Goal: Book appointment/travel/reservation

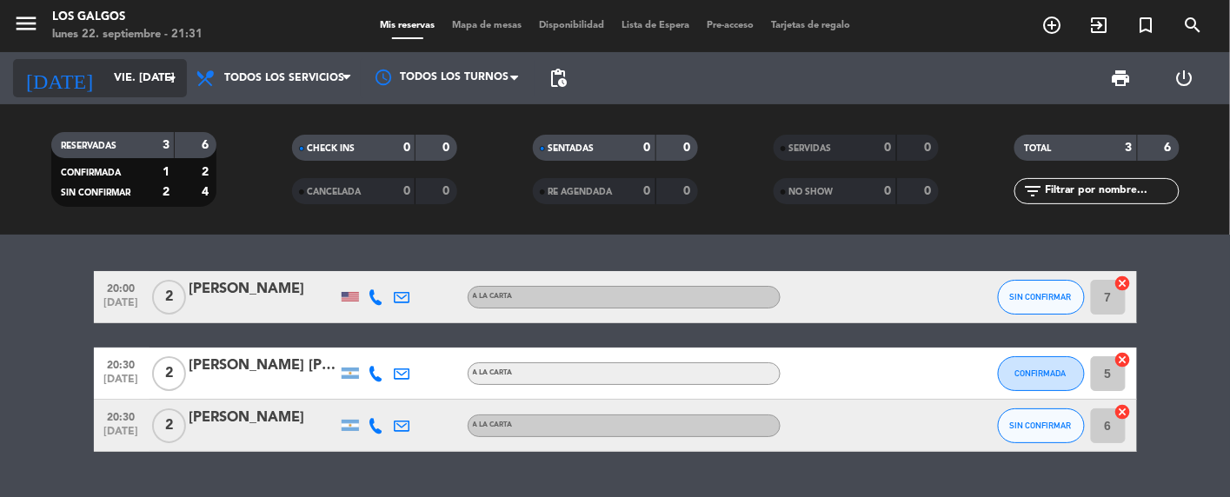
click at [167, 81] on icon "arrow_drop_down" at bounding box center [172, 78] width 21 height 21
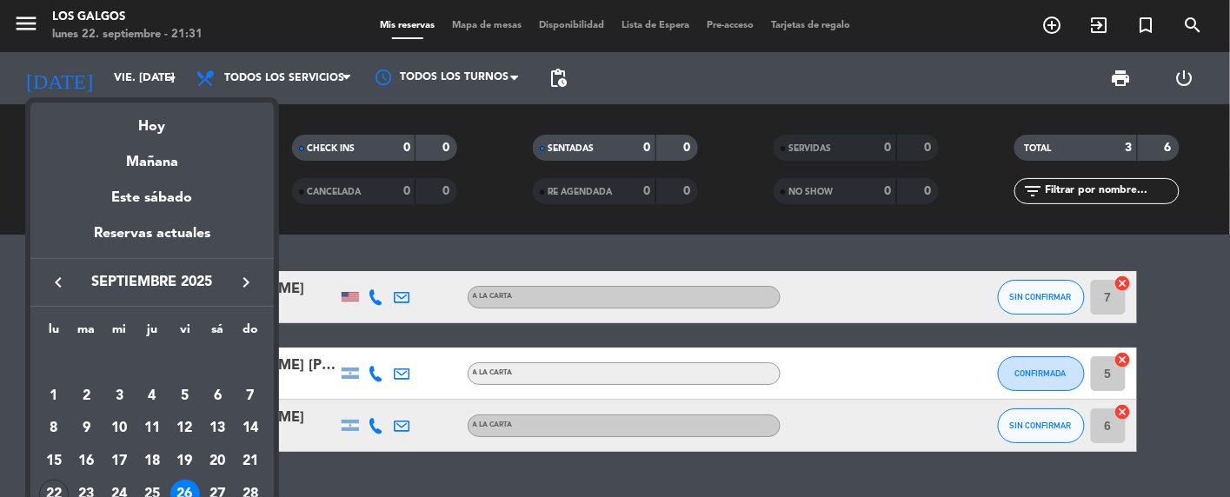
click at [181, 486] on div "26" at bounding box center [185, 495] width 30 height 30
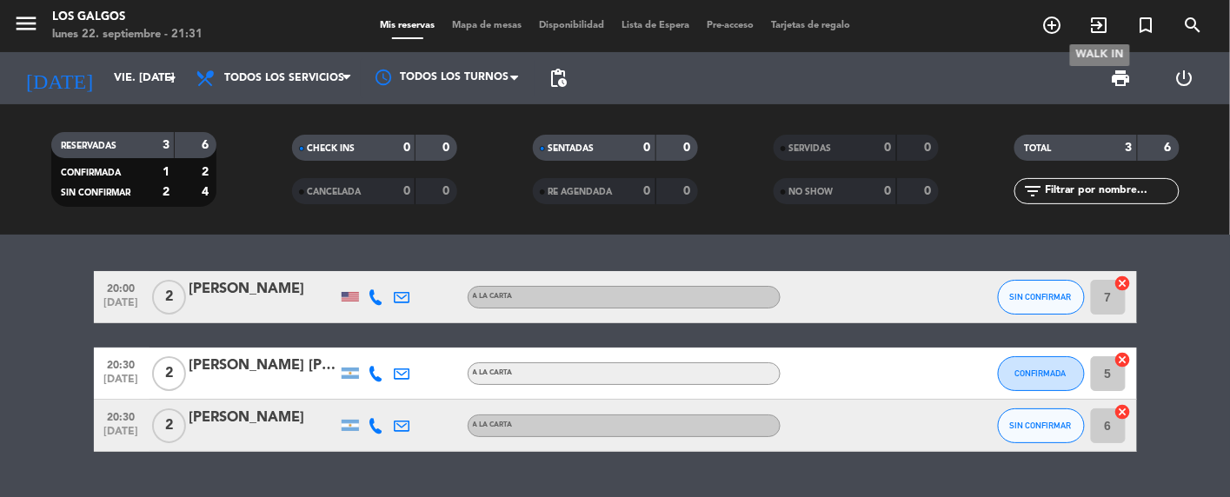
click at [1098, 22] on icon "exit_to_app" at bounding box center [1099, 25] width 21 height 21
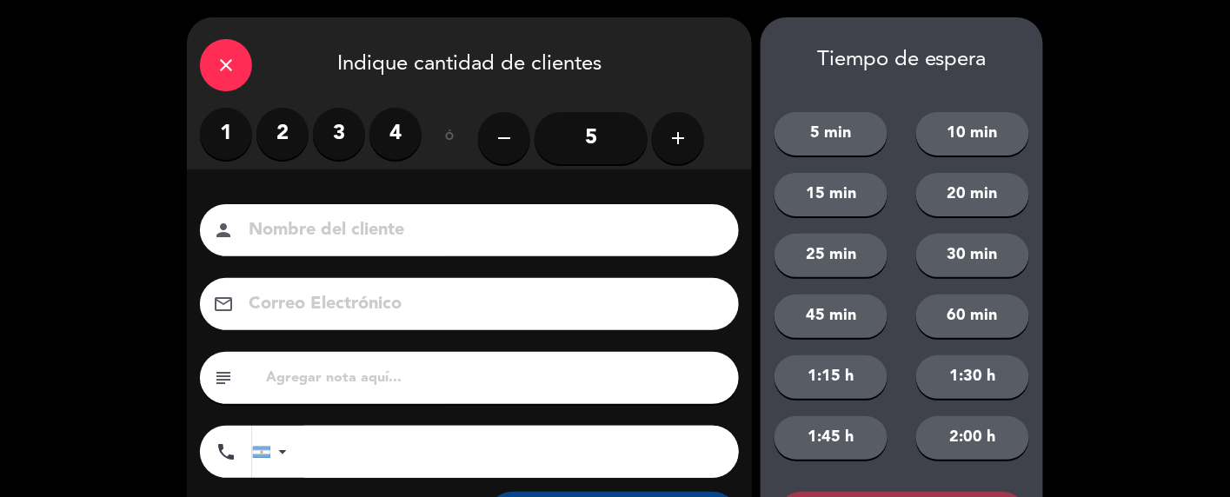
click at [673, 136] on icon "add" at bounding box center [677, 138] width 21 height 21
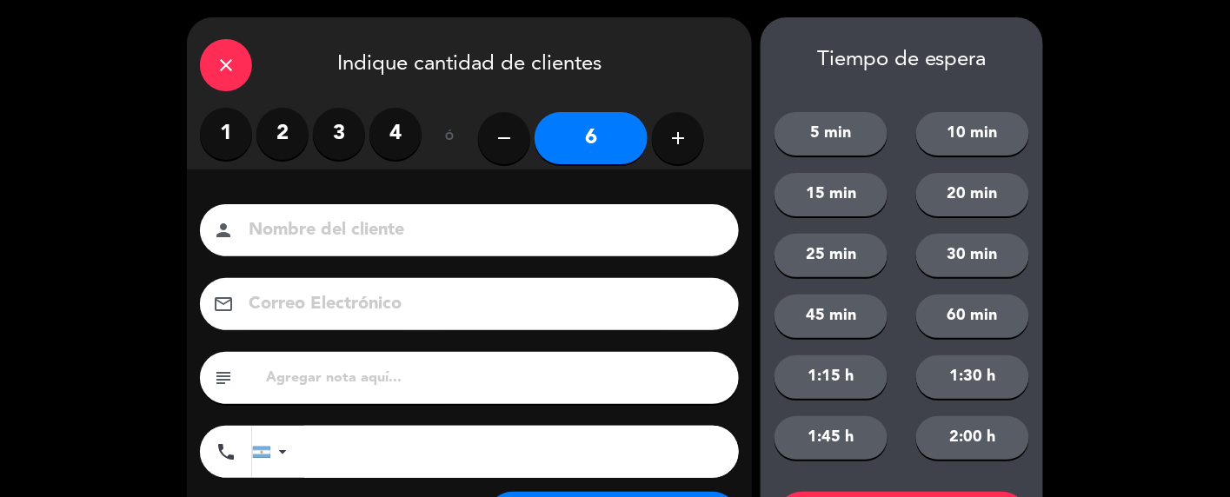
click at [392, 236] on input at bounding box center [481, 231] width 469 height 30
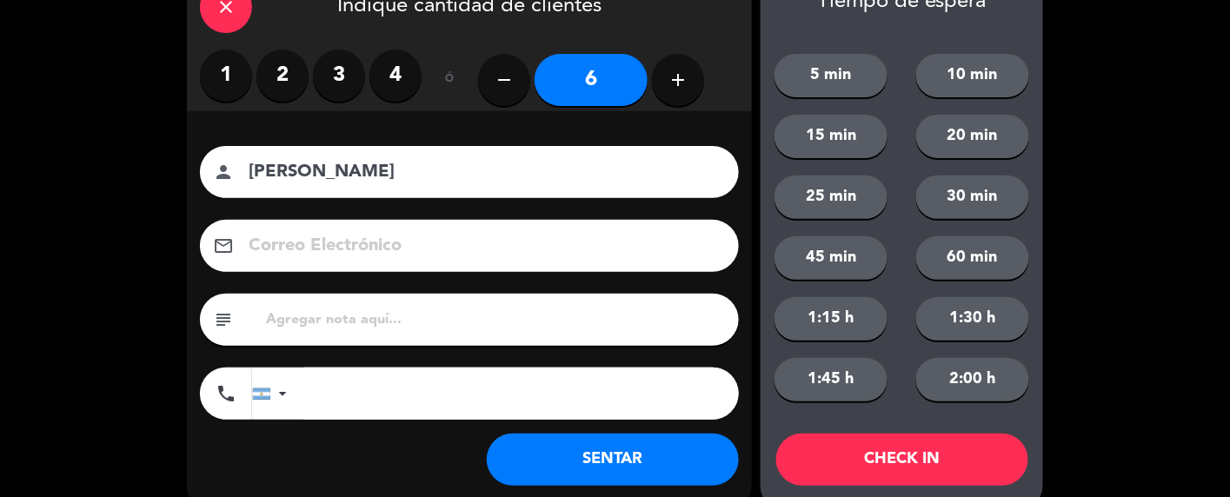
scroll to position [90, 0]
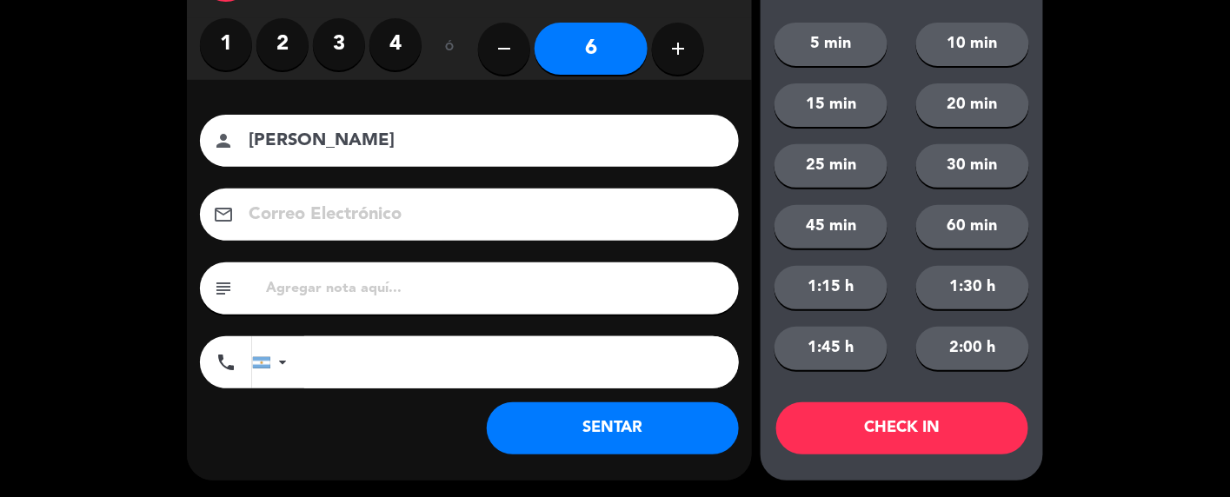
type input "[PERSON_NAME]"
click at [329, 360] on input "tel" at bounding box center [521, 362] width 435 height 52
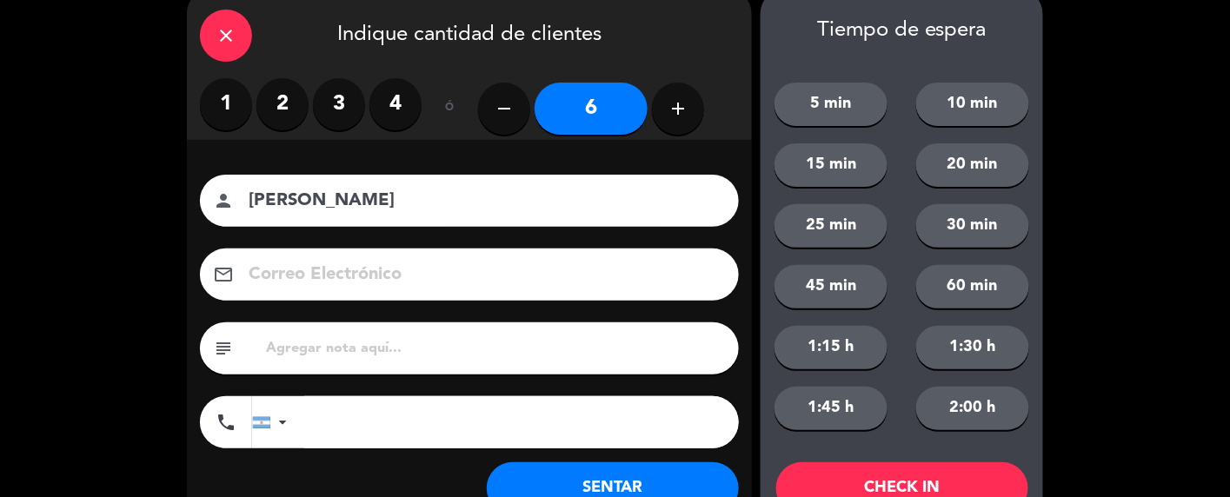
scroll to position [0, 0]
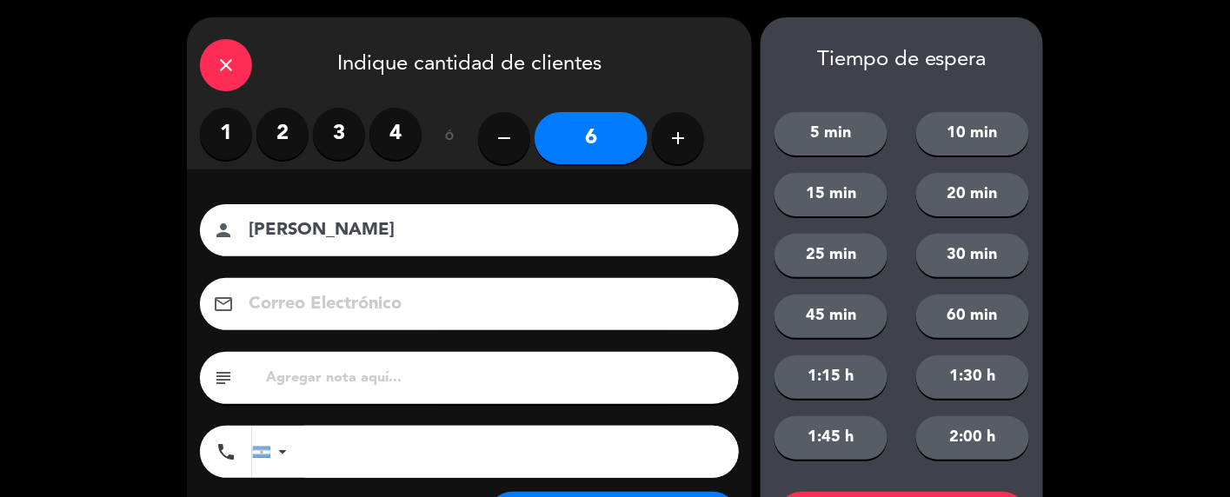
click at [229, 57] on icon "close" at bounding box center [226, 65] width 21 height 21
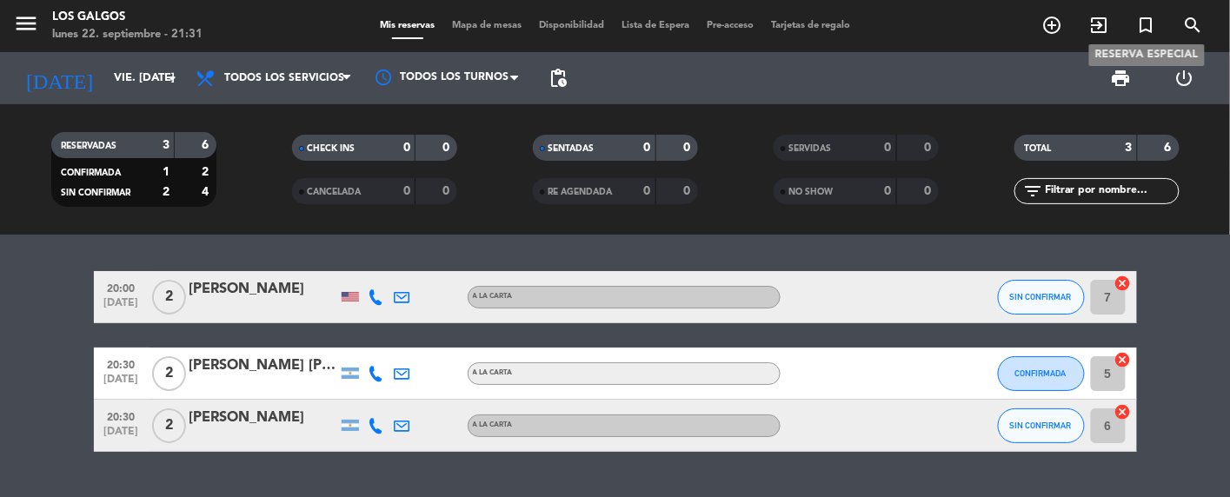
click at [1147, 21] on icon "turned_in_not" at bounding box center [1146, 25] width 21 height 21
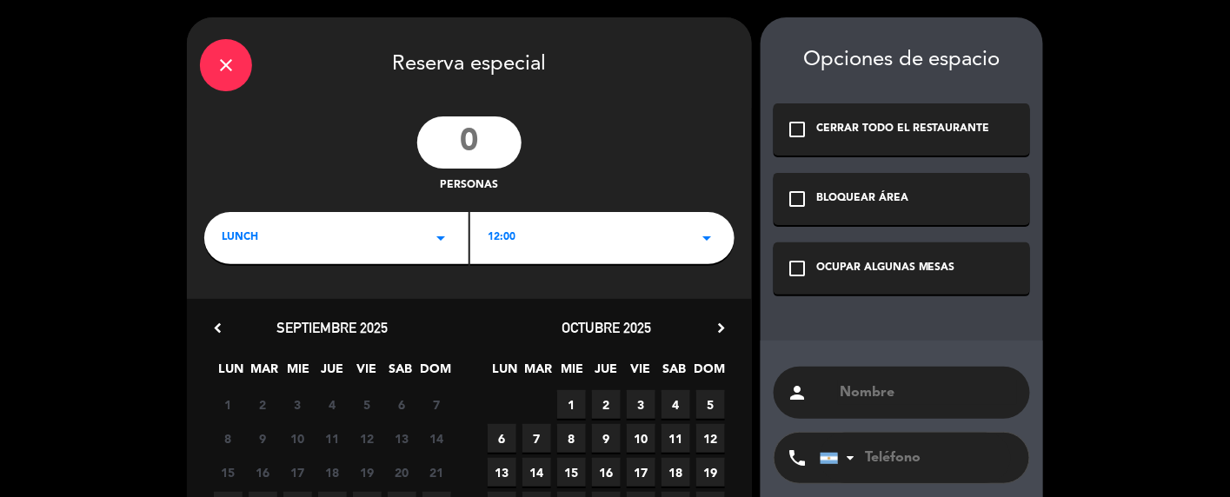
click at [490, 155] on input "number" at bounding box center [469, 142] width 104 height 52
type input "6"
click at [439, 236] on icon "arrow_drop_down" at bounding box center [440, 238] width 21 height 21
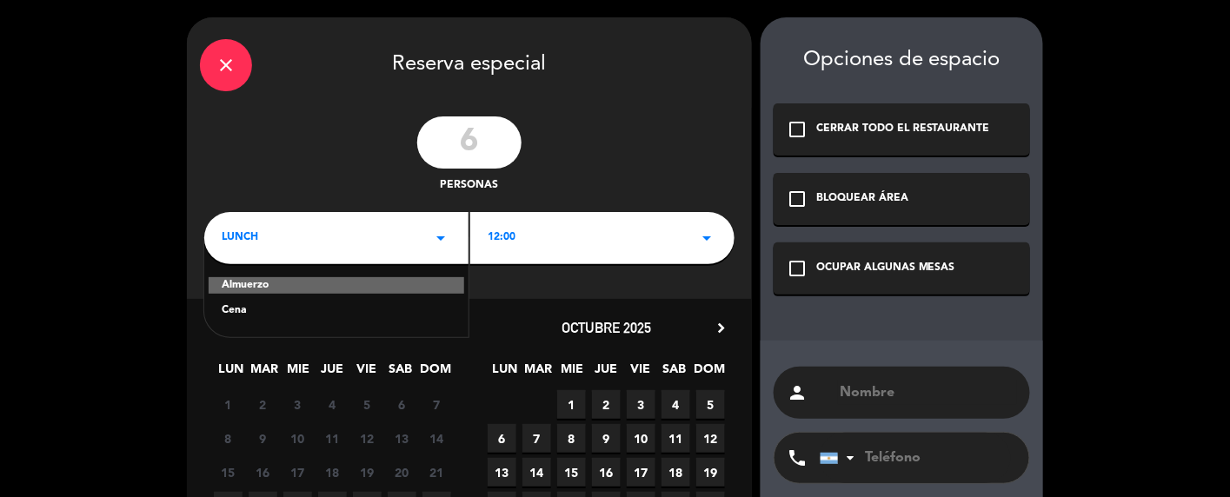
click at [247, 308] on div "Cena" at bounding box center [336, 310] width 229 height 17
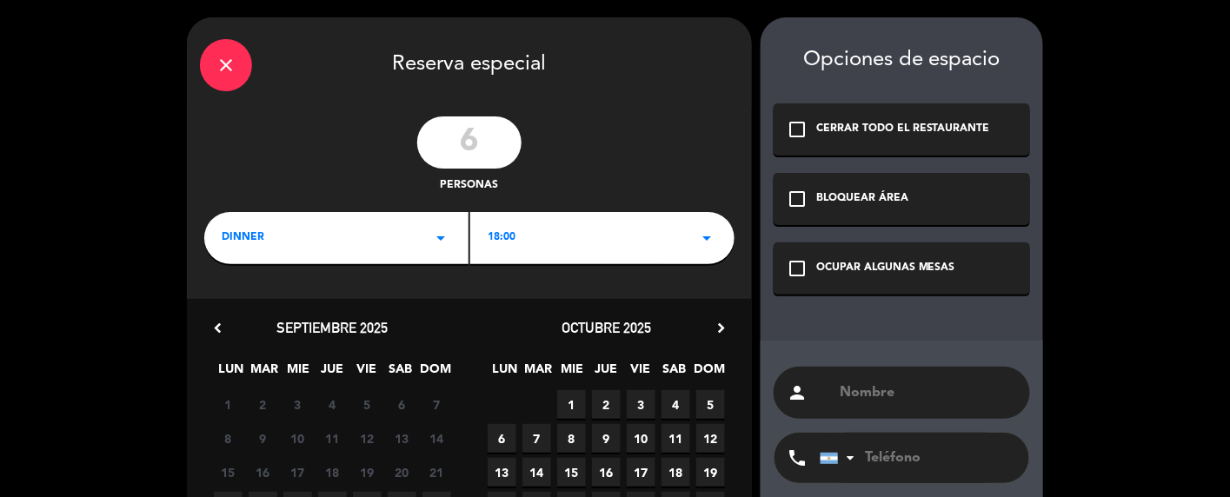
click at [714, 231] on icon "arrow_drop_down" at bounding box center [706, 238] width 21 height 21
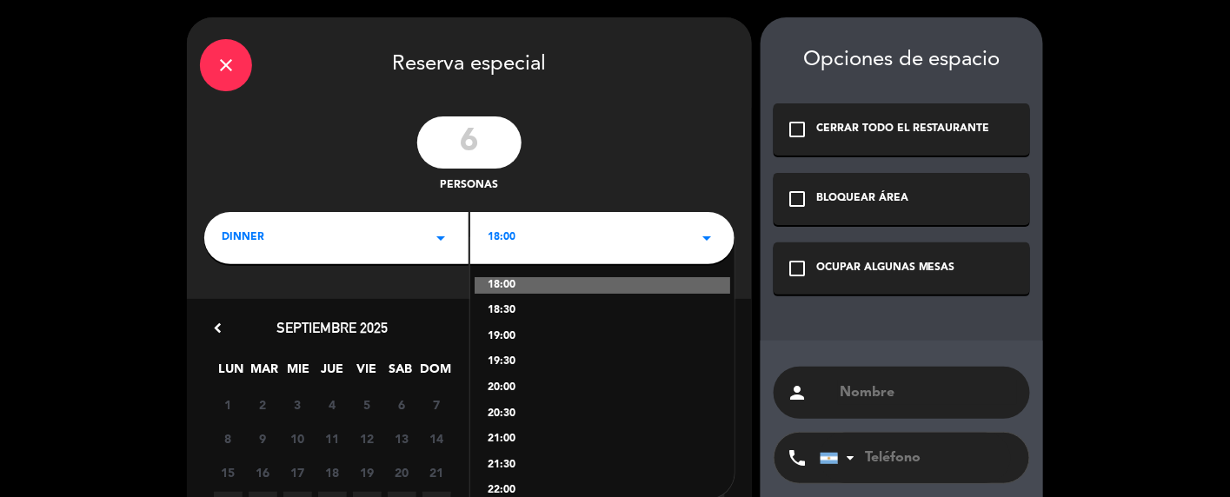
click at [506, 406] on div "20:30" at bounding box center [602, 414] width 229 height 17
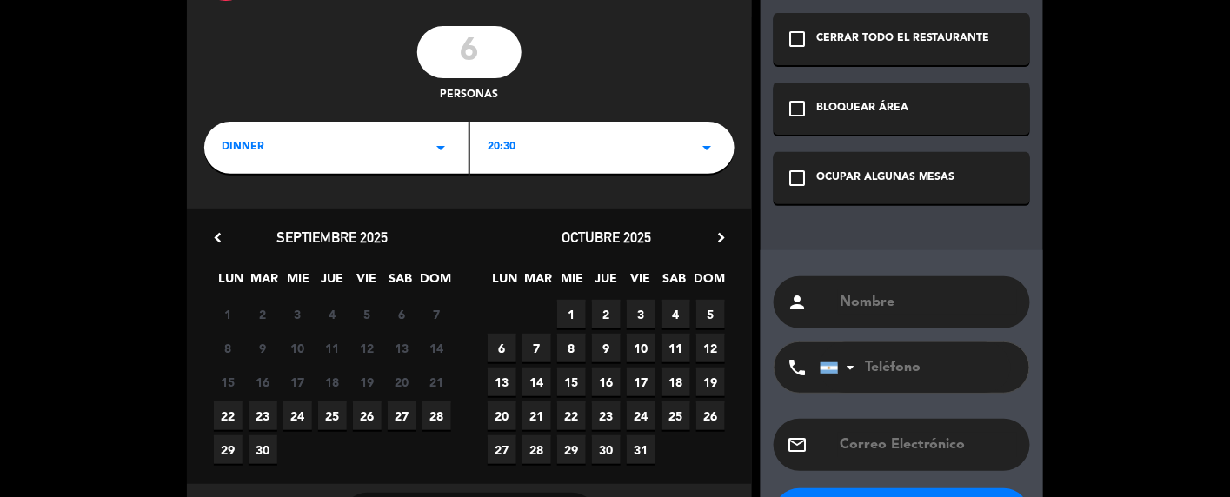
scroll to position [116, 0]
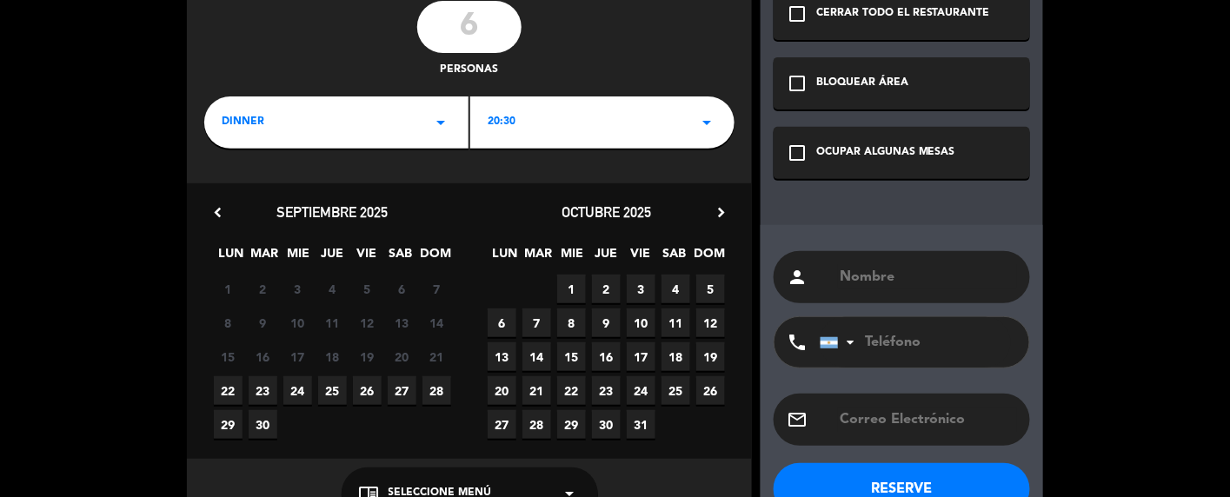
click at [364, 385] on span "26" at bounding box center [367, 390] width 29 height 29
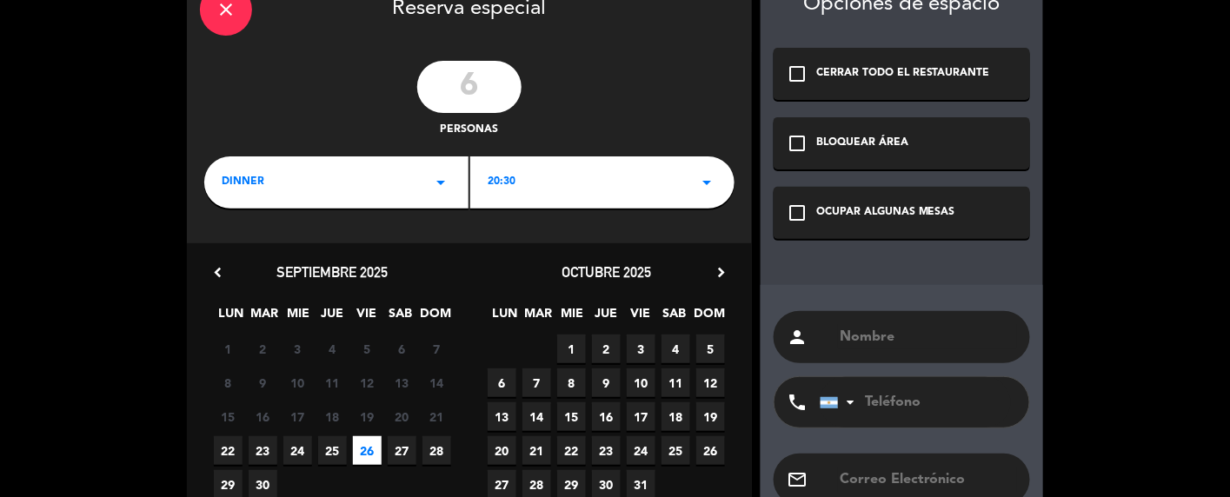
scroll to position [0, 0]
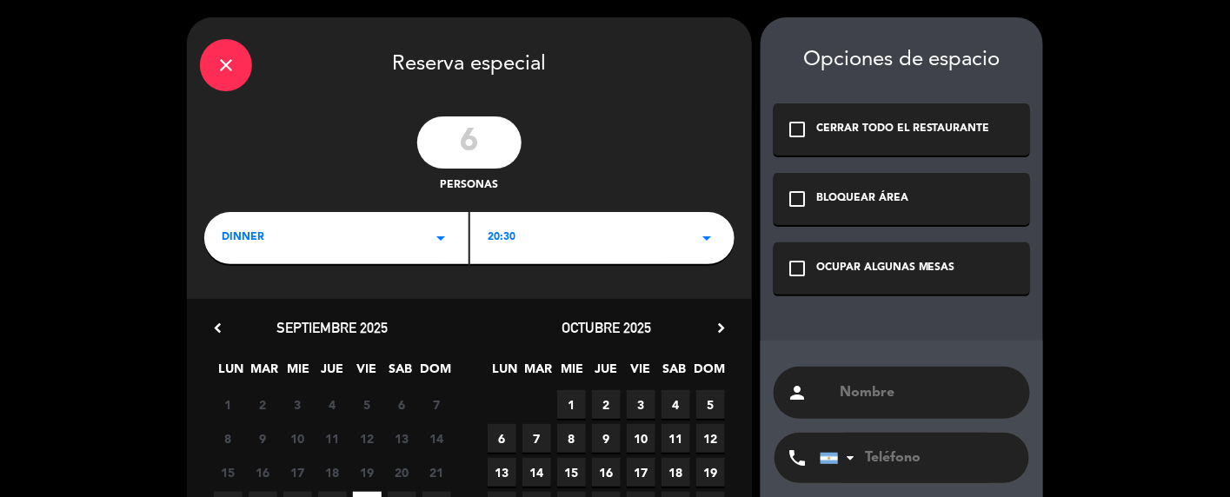
click at [798, 267] on icon "check_box_outline_blank" at bounding box center [796, 268] width 21 height 21
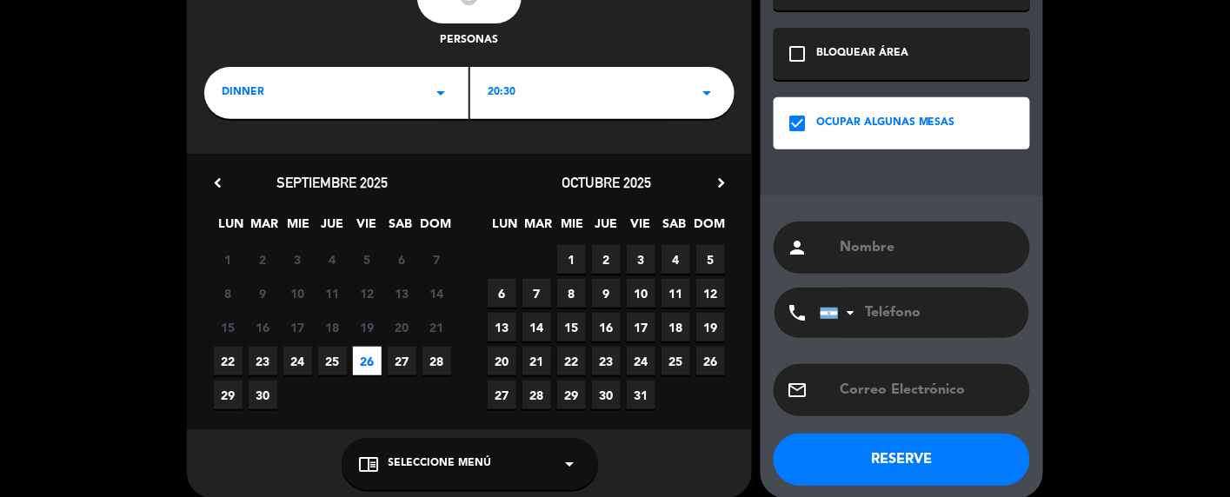
scroll to position [162, 0]
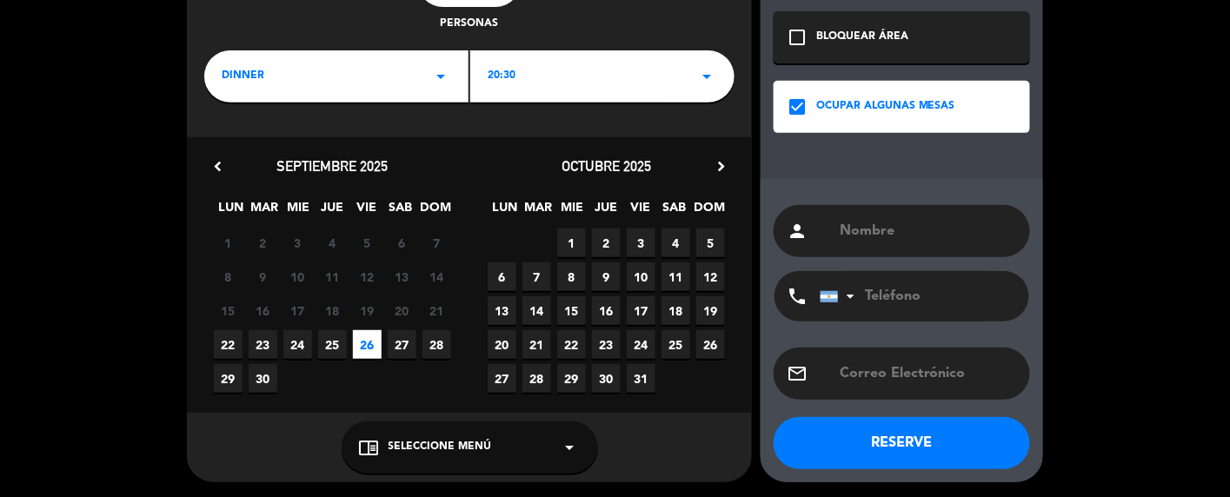
click at [909, 220] on input "text" at bounding box center [927, 231] width 179 height 24
type input "[US_STATE]"
click at [933, 293] on input "tel" at bounding box center [914, 296] width 191 height 50
click at [915, 434] on button "RESERVE" at bounding box center [901, 443] width 256 height 52
